Goal: Task Accomplishment & Management: Use online tool/utility

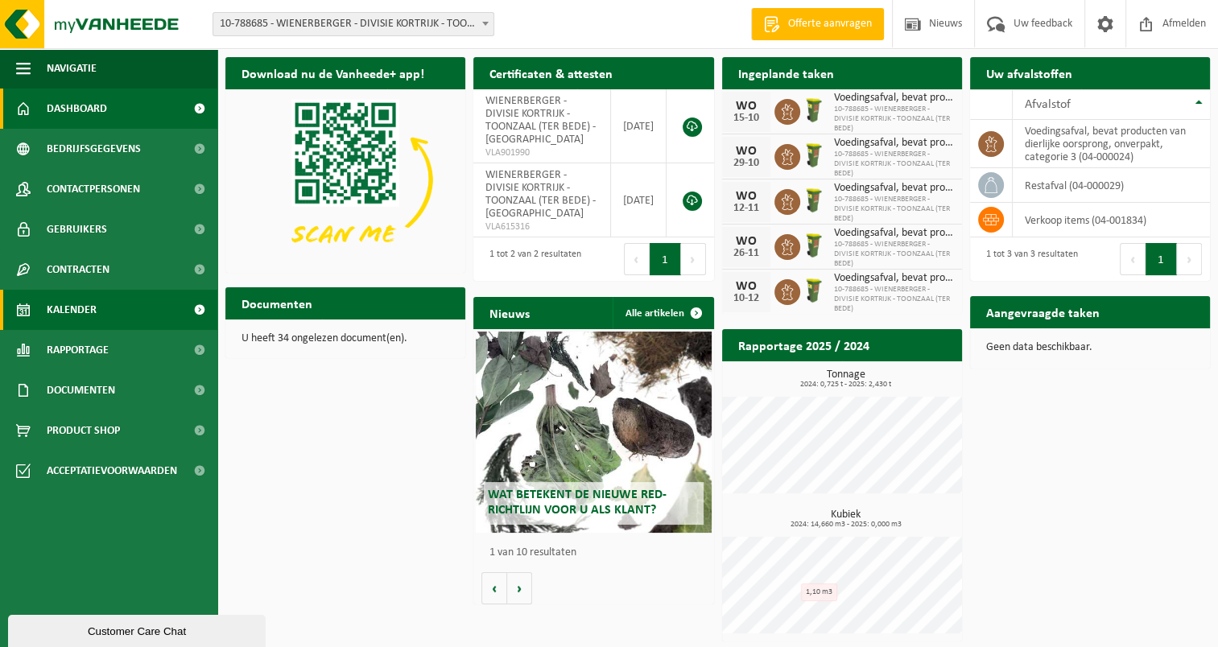
click at [84, 320] on span "Kalender" at bounding box center [72, 310] width 50 height 40
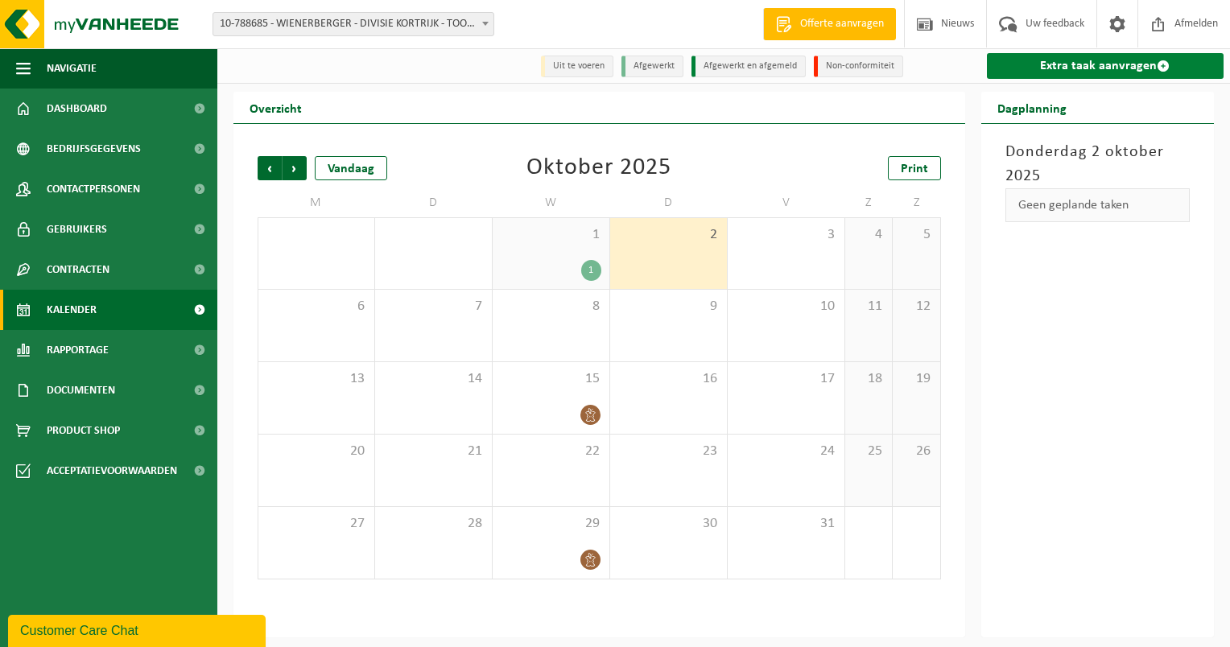
click at [1063, 72] on link "Extra taak aanvragen" at bounding box center [1106, 66] width 238 height 26
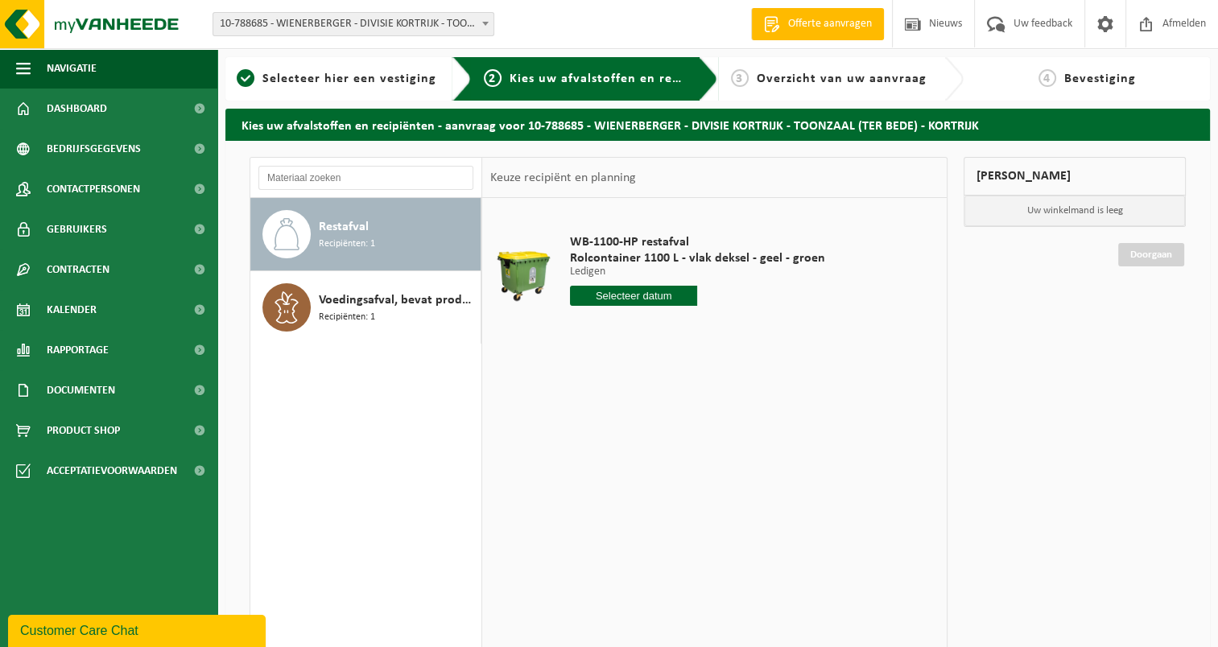
click at [588, 291] on input "text" at bounding box center [634, 296] width 128 height 20
click at [613, 415] on div "7" at bounding box center [613, 413] width 28 height 26
type input "Van 2025-10-07"
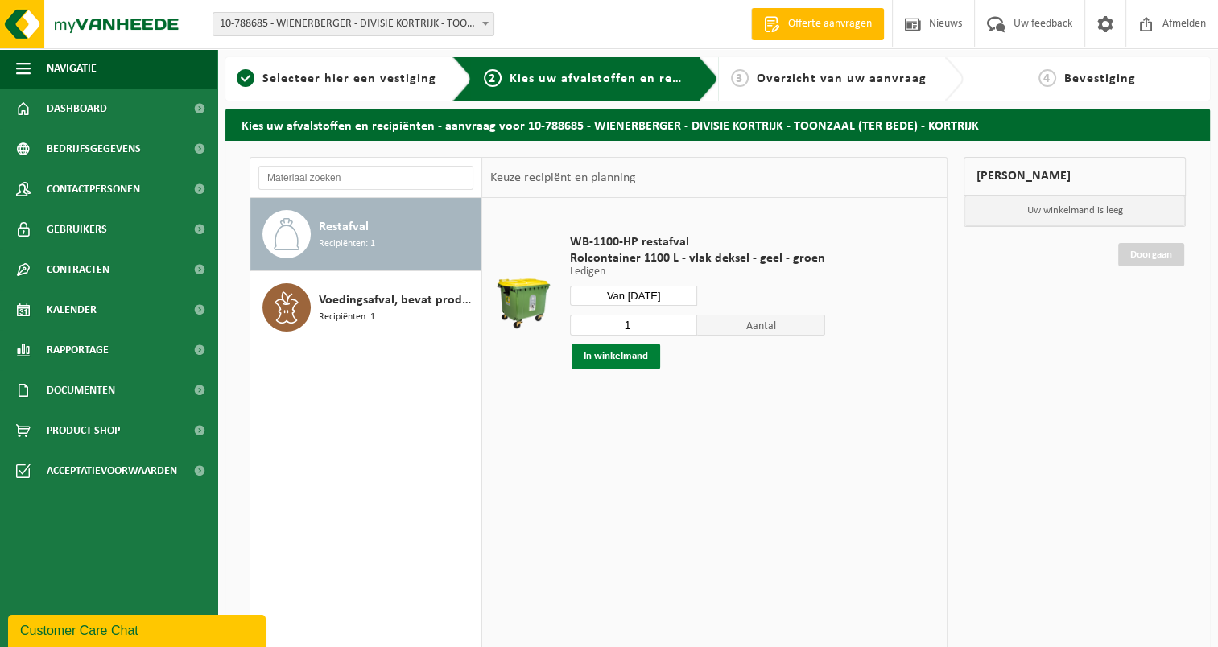
click at [605, 362] on button "In winkelmand" at bounding box center [616, 357] width 89 height 26
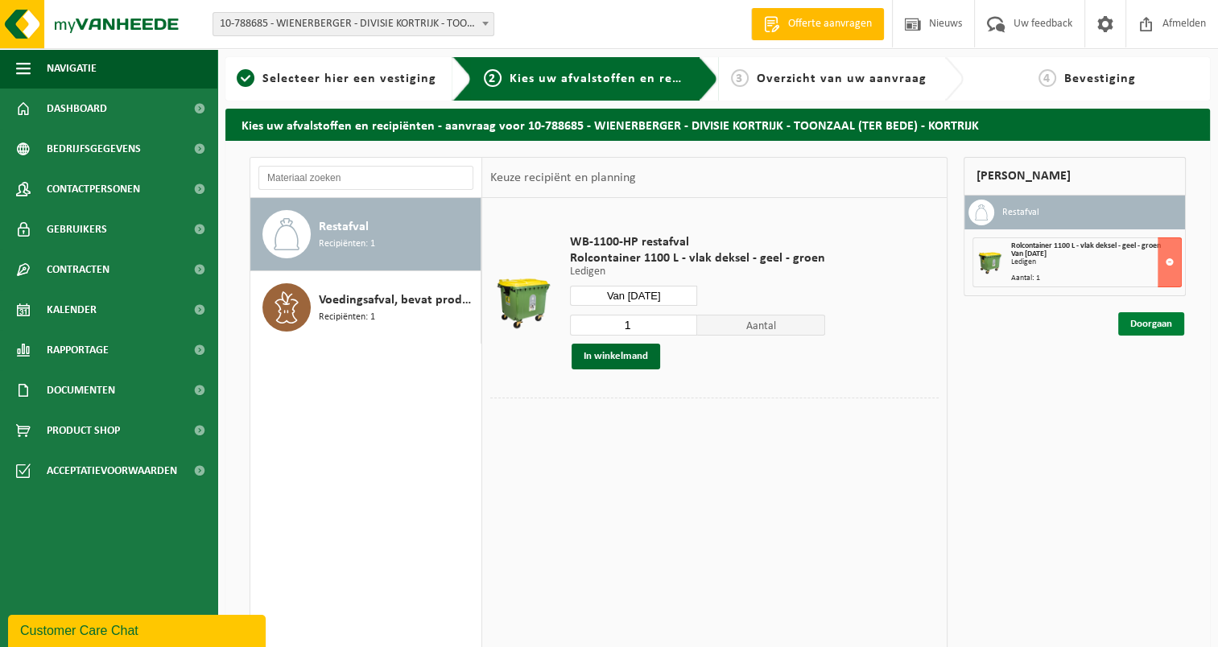
click at [1142, 324] on link "Doorgaan" at bounding box center [1151, 323] width 66 height 23
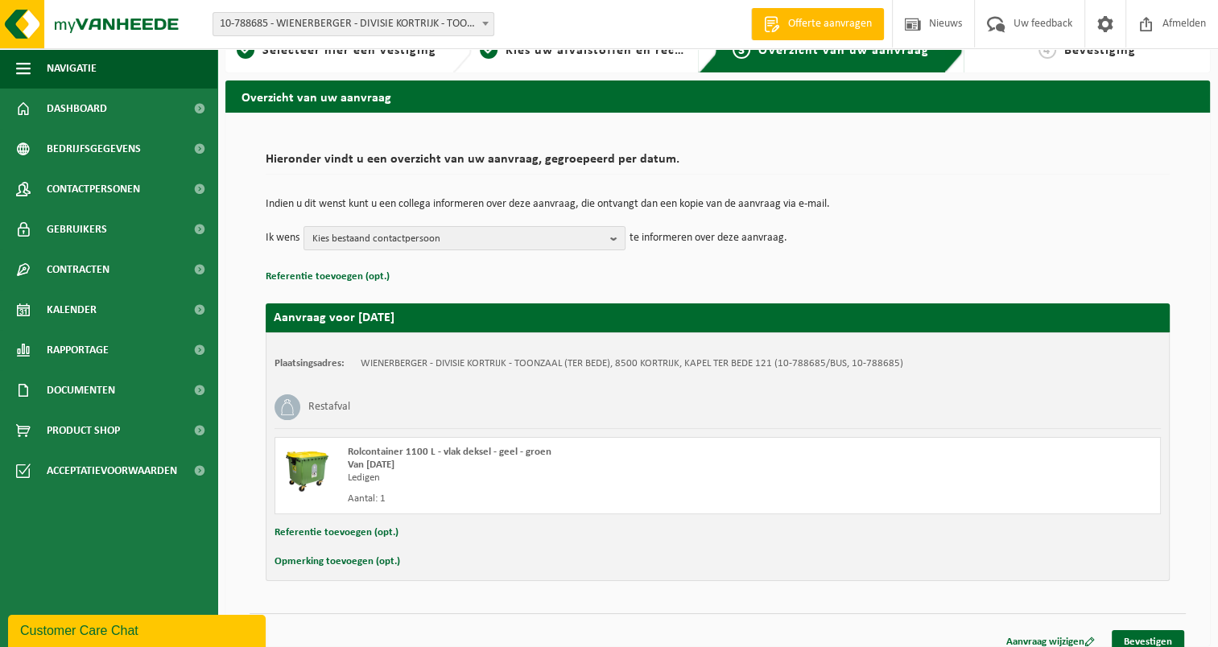
scroll to position [42, 0]
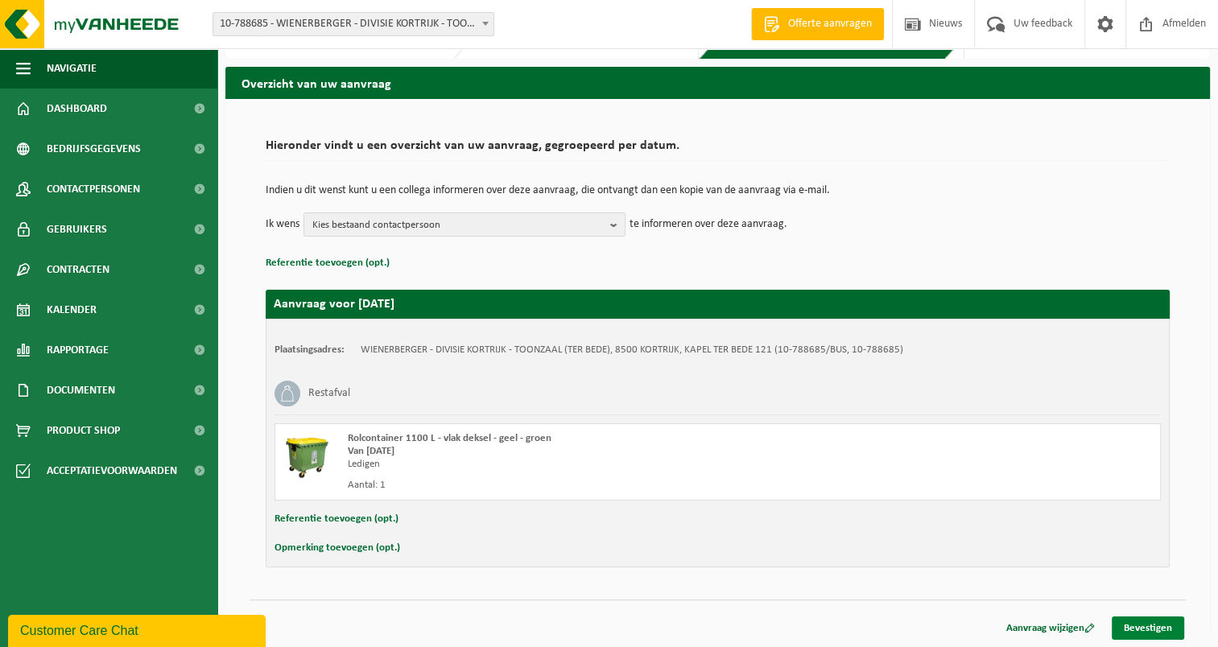
click at [1152, 630] on link "Bevestigen" at bounding box center [1148, 628] width 72 height 23
